Goal: Find specific page/section: Find specific page/section

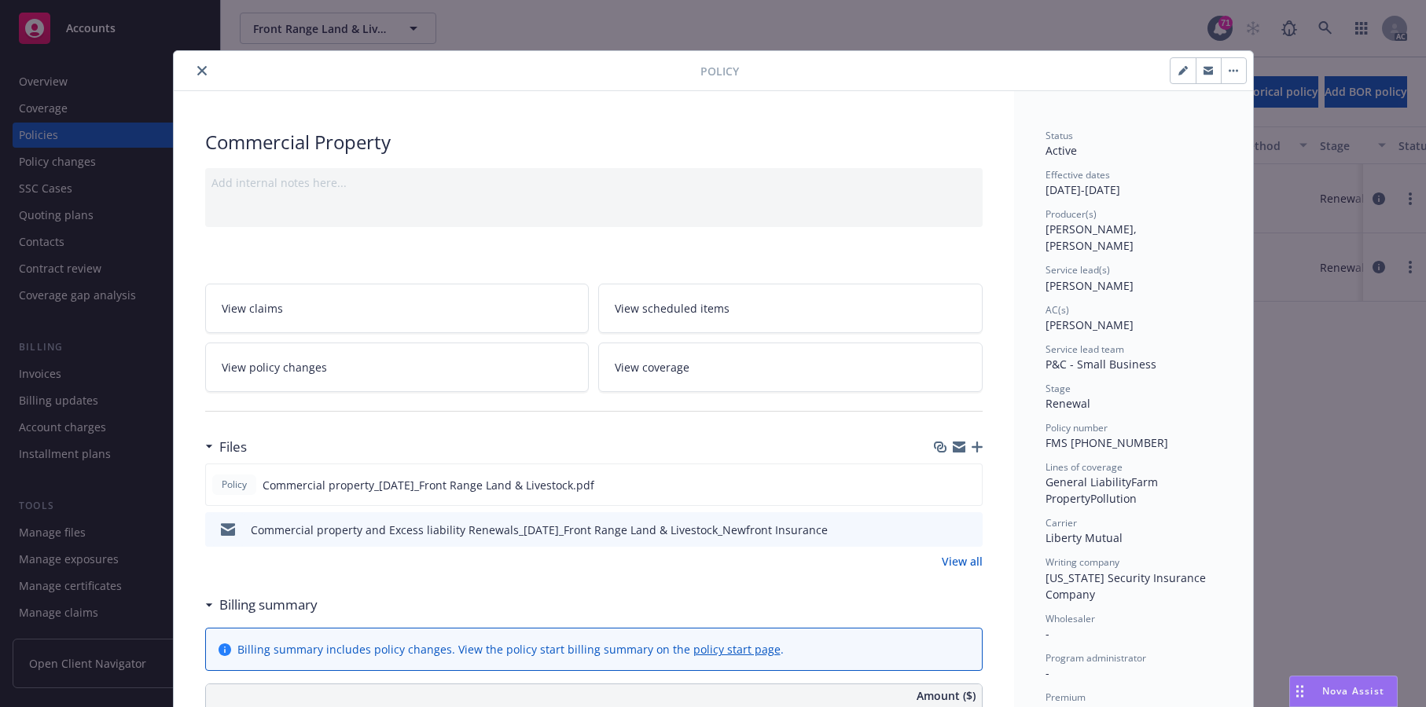
click at [211, 80] on button "close" at bounding box center [202, 70] width 19 height 19
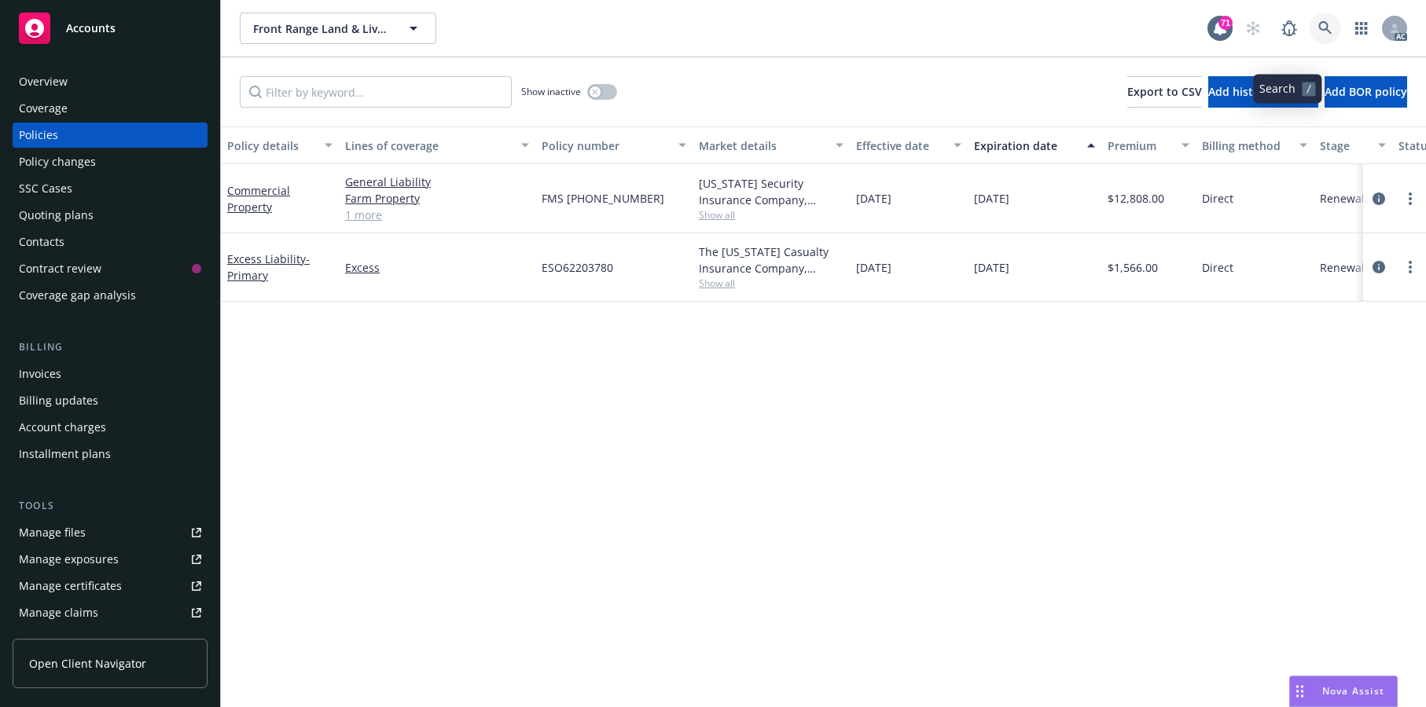
click at [1318, 35] on icon at bounding box center [1324, 27] width 13 height 13
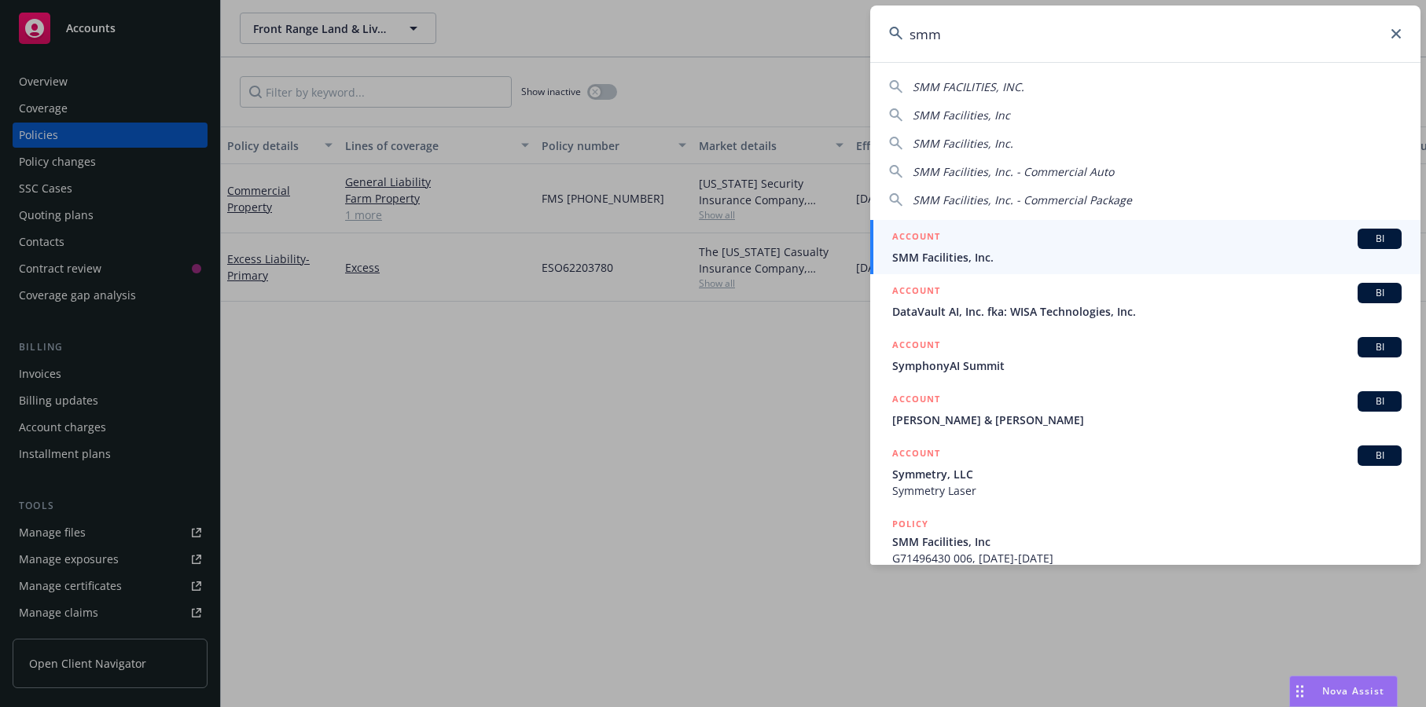
type input "smm"
click at [1026, 263] on span "SMM Facilities, Inc." at bounding box center [1146, 257] width 509 height 17
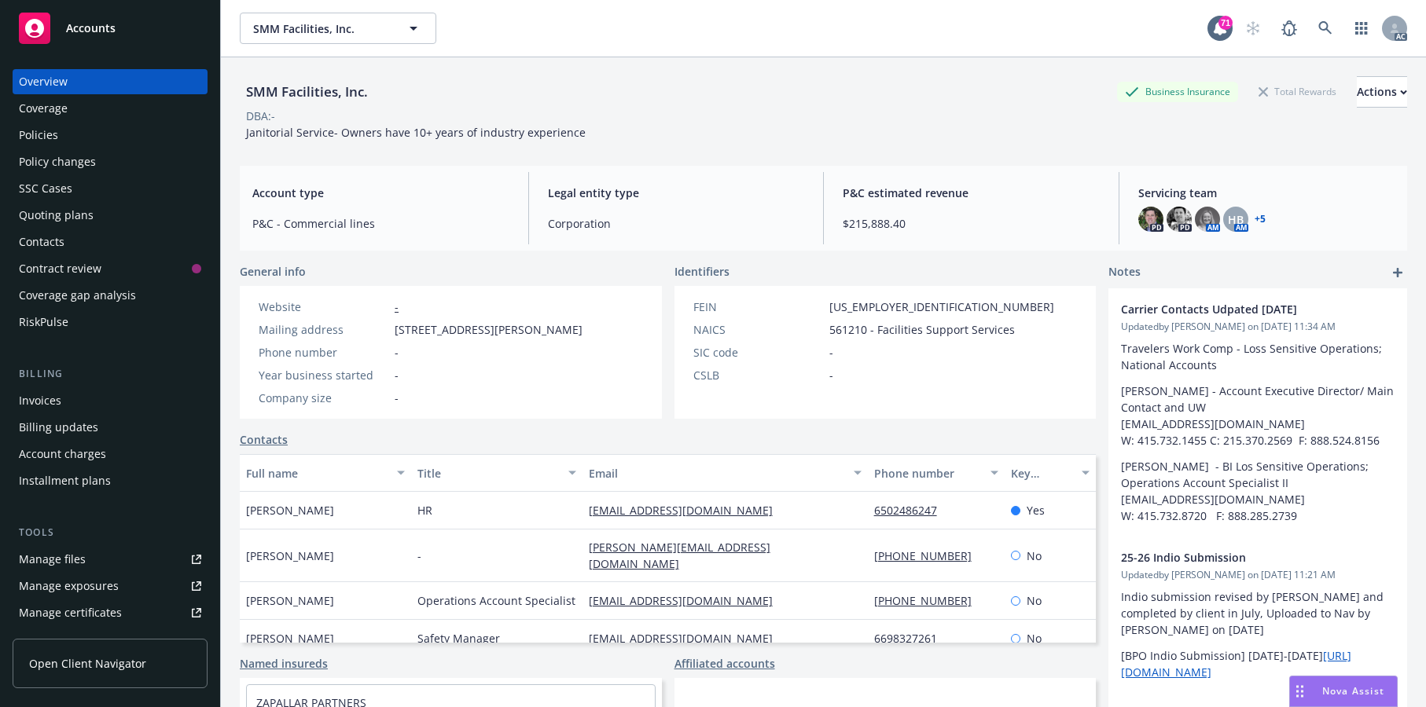
click at [56, 148] on div "Policies" at bounding box center [38, 135] width 39 height 25
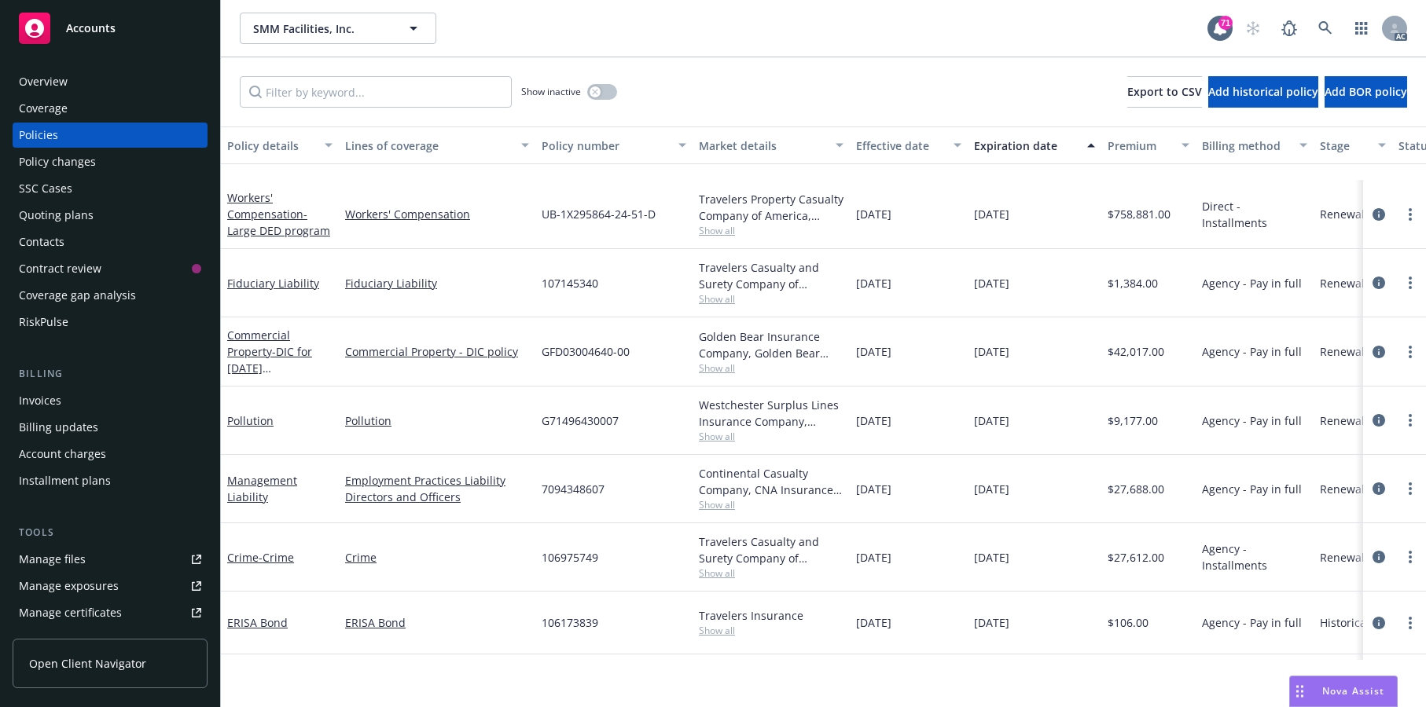
scroll to position [393, 0]
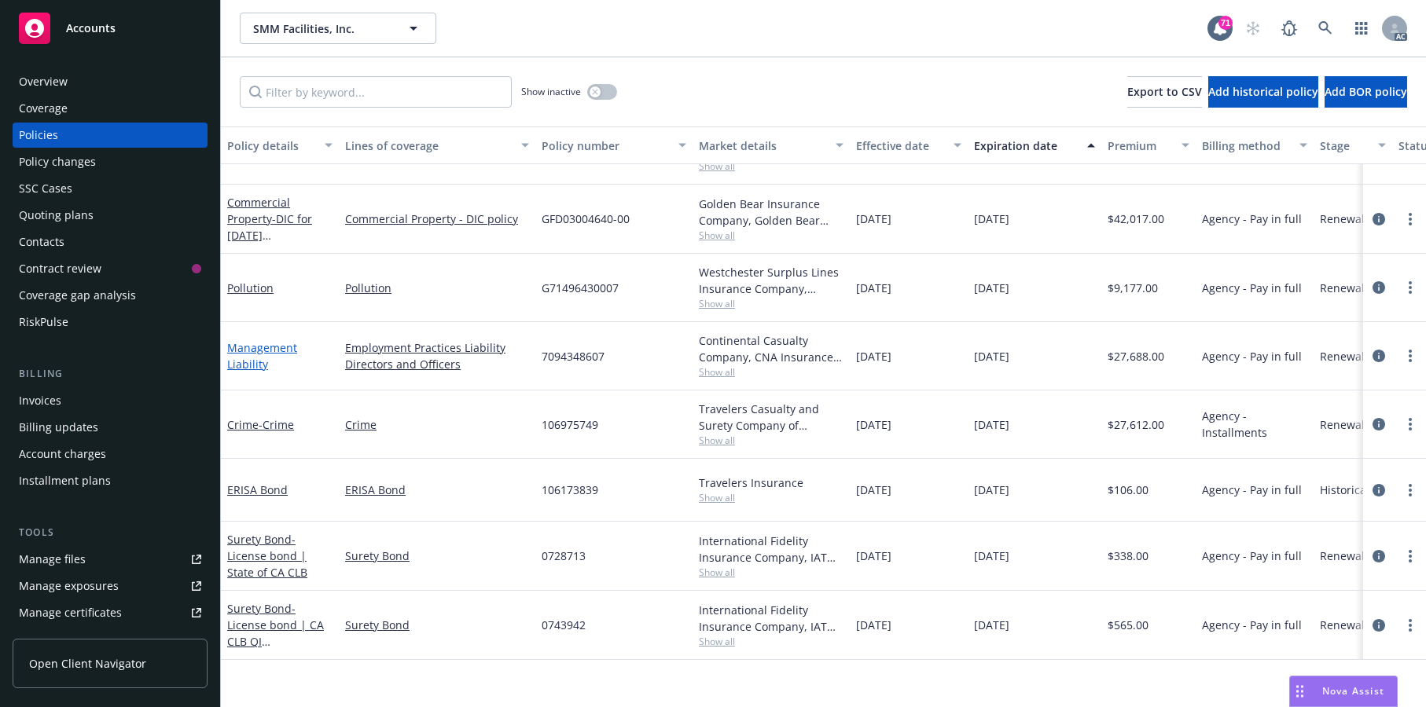
click at [264, 372] on link "Management Liability" at bounding box center [262, 355] width 70 height 31
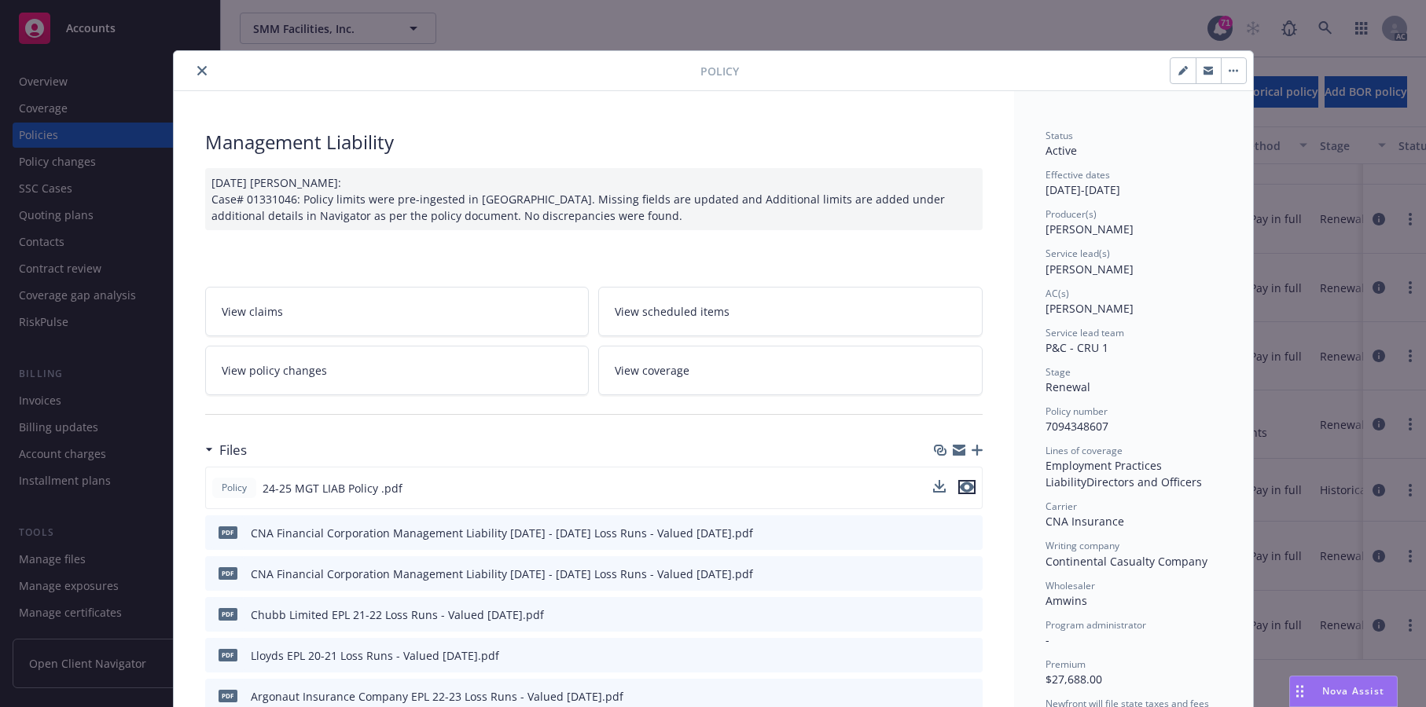
click at [960, 493] on icon "preview file" at bounding box center [967, 487] width 14 height 11
